Goal: Task Accomplishment & Management: Use online tool/utility

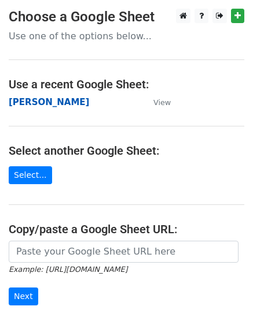
click at [59, 103] on strong "[PERSON_NAME]" at bounding box center [49, 102] width 80 height 10
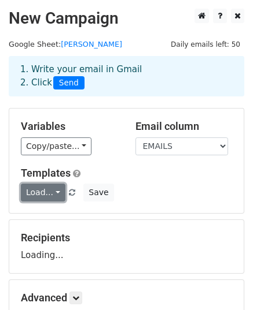
click at [43, 186] on link "Load..." at bounding box center [43, 193] width 45 height 18
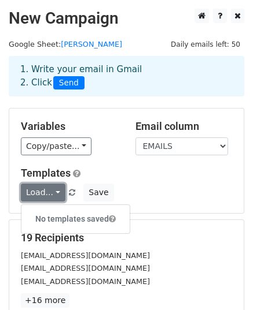
click at [42, 193] on link "Load..." at bounding box center [43, 193] width 45 height 18
click at [47, 192] on link "Load..." at bounding box center [43, 193] width 45 height 18
click at [114, 157] on div "Variables Copy/paste... {{EMAILS}} Email column EMAILS Templates Load... No tem…" at bounding box center [126, 161] width 234 height 105
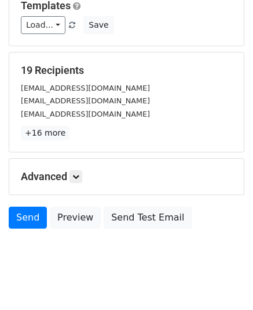
scroll to position [182, 0]
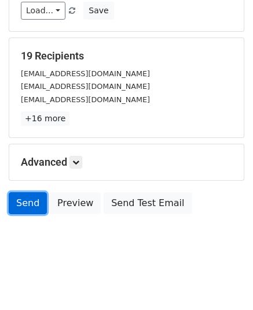
click at [33, 201] on link "Send" at bounding box center [28, 203] width 38 height 22
